Goal: Complete application form

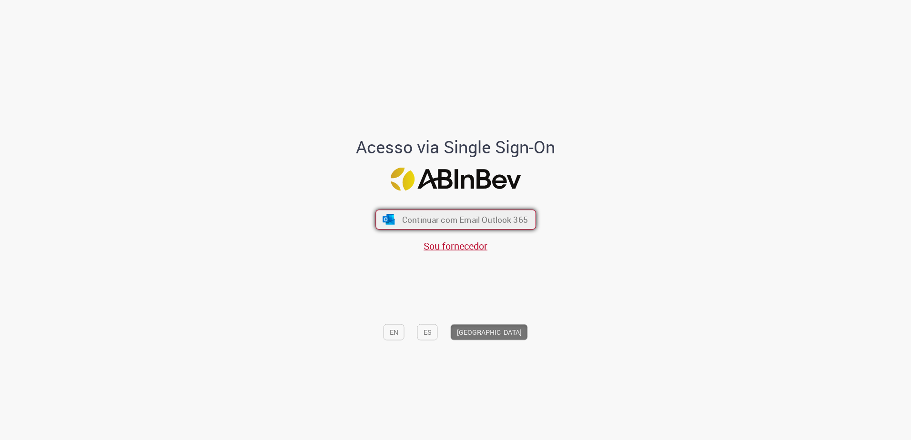
click at [449, 223] on span "Continuar com Email Outlook 365" at bounding box center [465, 219] width 126 height 11
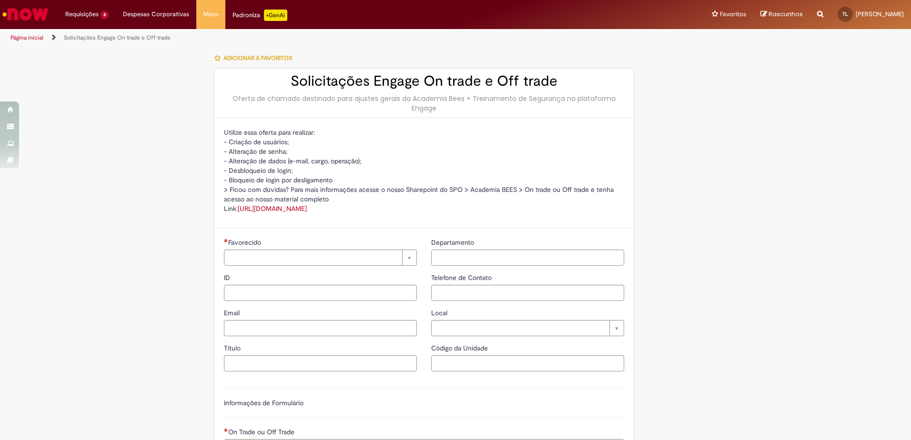
type input "**********"
type input "***"
type input "**********"
